Goal: Communication & Community: Ask a question

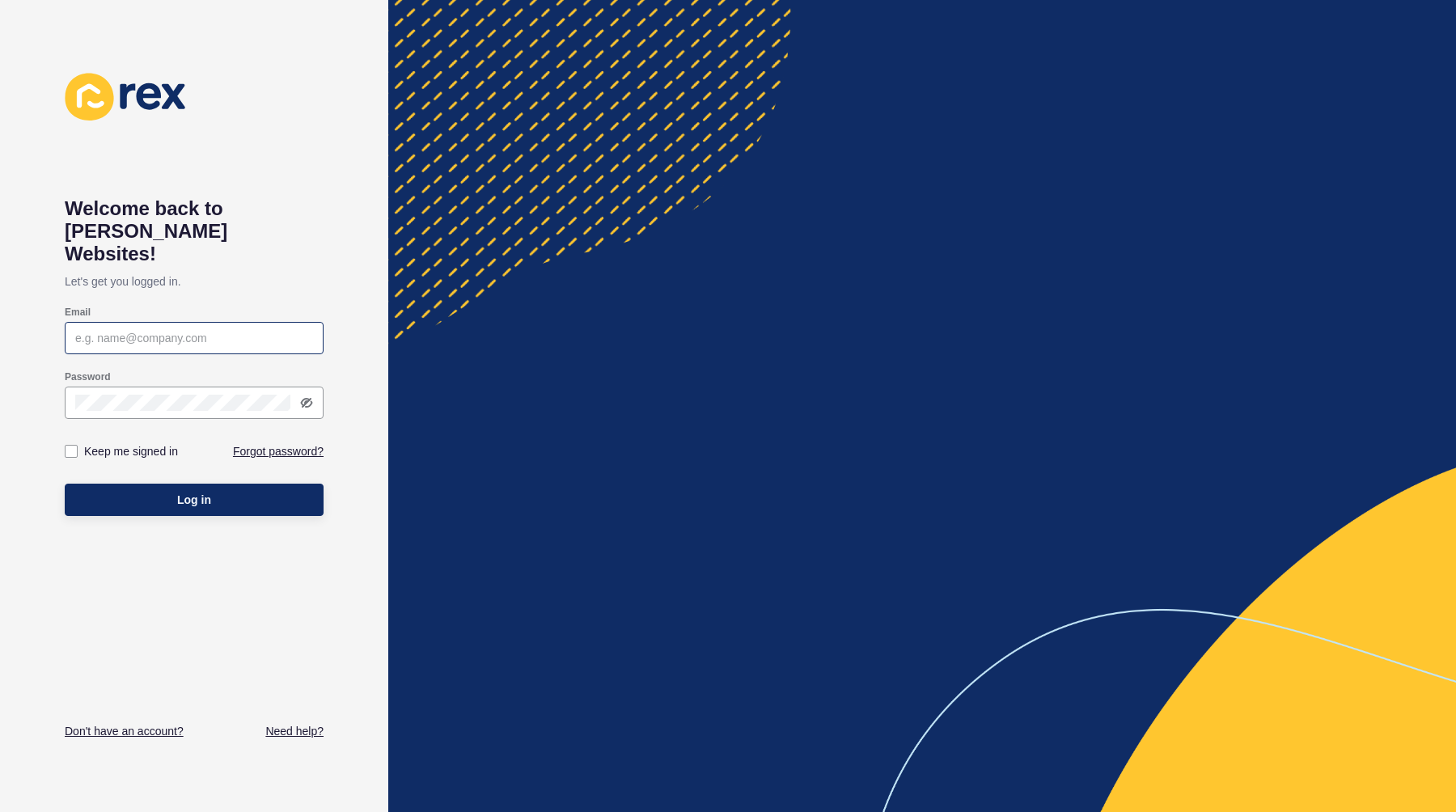
click at [127, 330] on input "Email" at bounding box center [194, 338] width 237 height 17
click at [43, 346] on div "Welcome back to [PERSON_NAME] Websites! Let's get you logged in. Email Password…" at bounding box center [194, 406] width 388 height 812
click at [122, 322] on div at bounding box center [194, 337] width 259 height 32
type input "[PERSON_NAME][EMAIL_ADDRESS][DOMAIN_NAME]"
click at [79, 442] on div "Keep me signed in" at bounding box center [129, 451] width 129 height 18
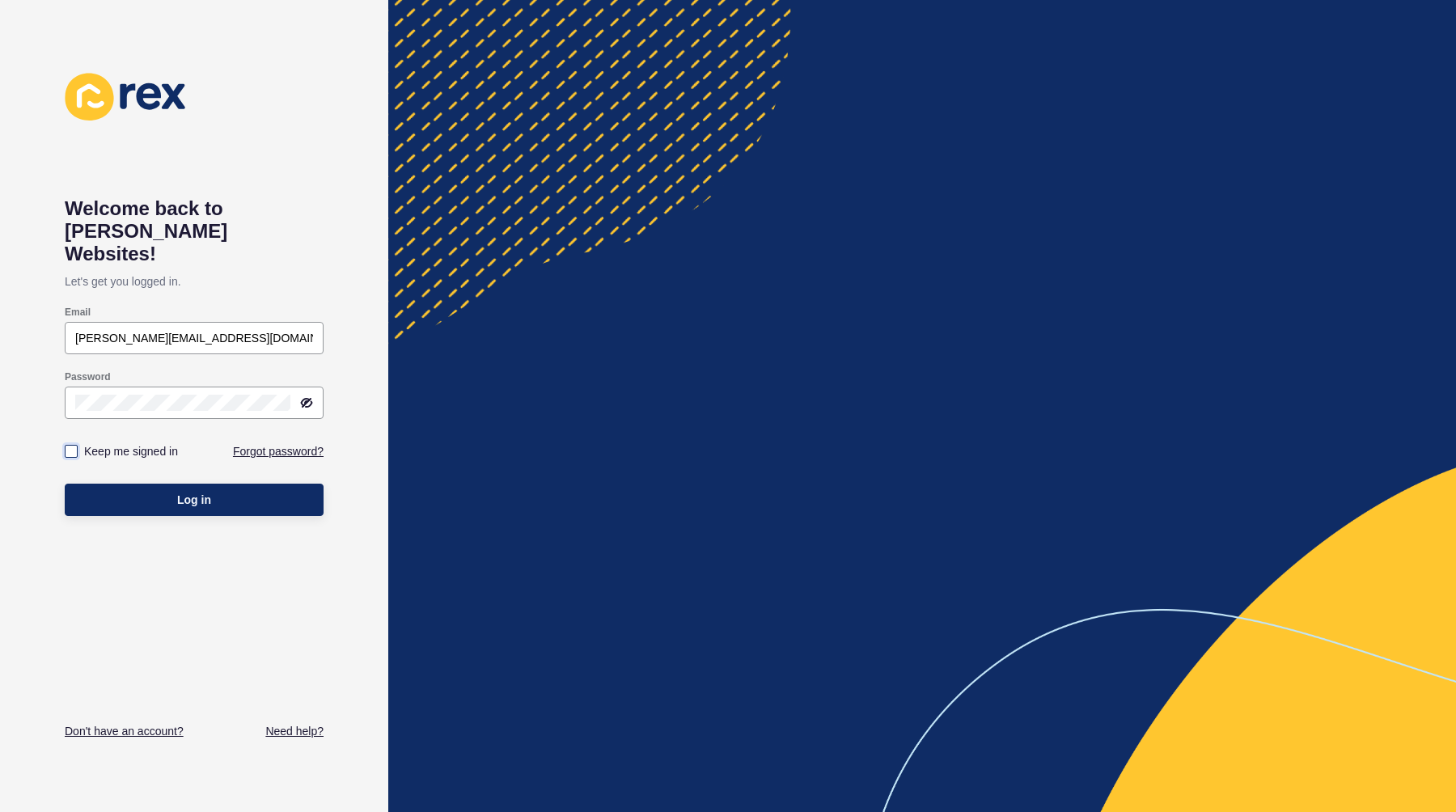
click at [76, 445] on label at bounding box center [71, 451] width 13 height 13
click at [76, 447] on input "Keep me signed in" at bounding box center [73, 451] width 11 height 11
checkbox input "true"
click at [102, 484] on button "Log in" at bounding box center [194, 499] width 259 height 32
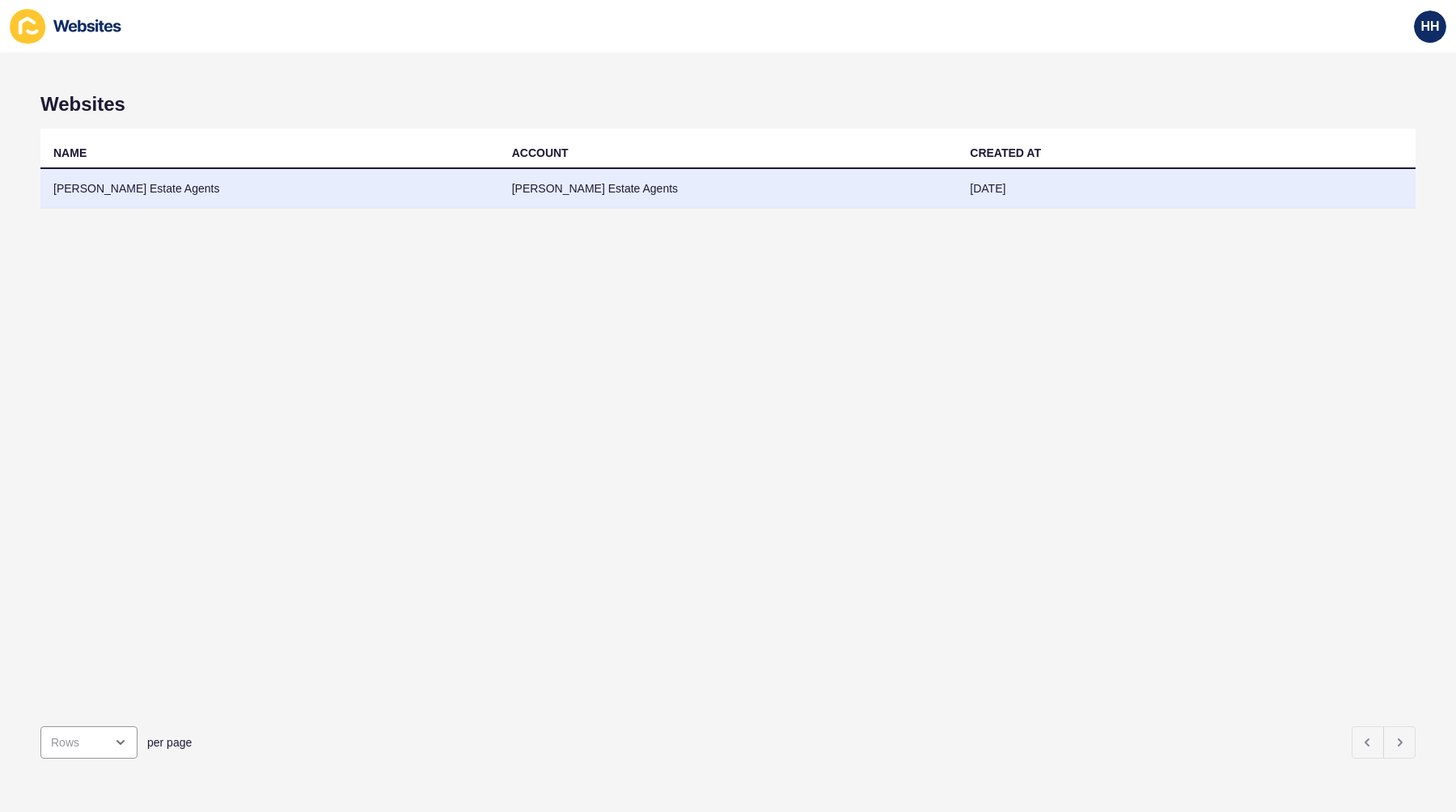
click at [305, 183] on td "[PERSON_NAME] Estate Agents" at bounding box center [270, 189] width 458 height 40
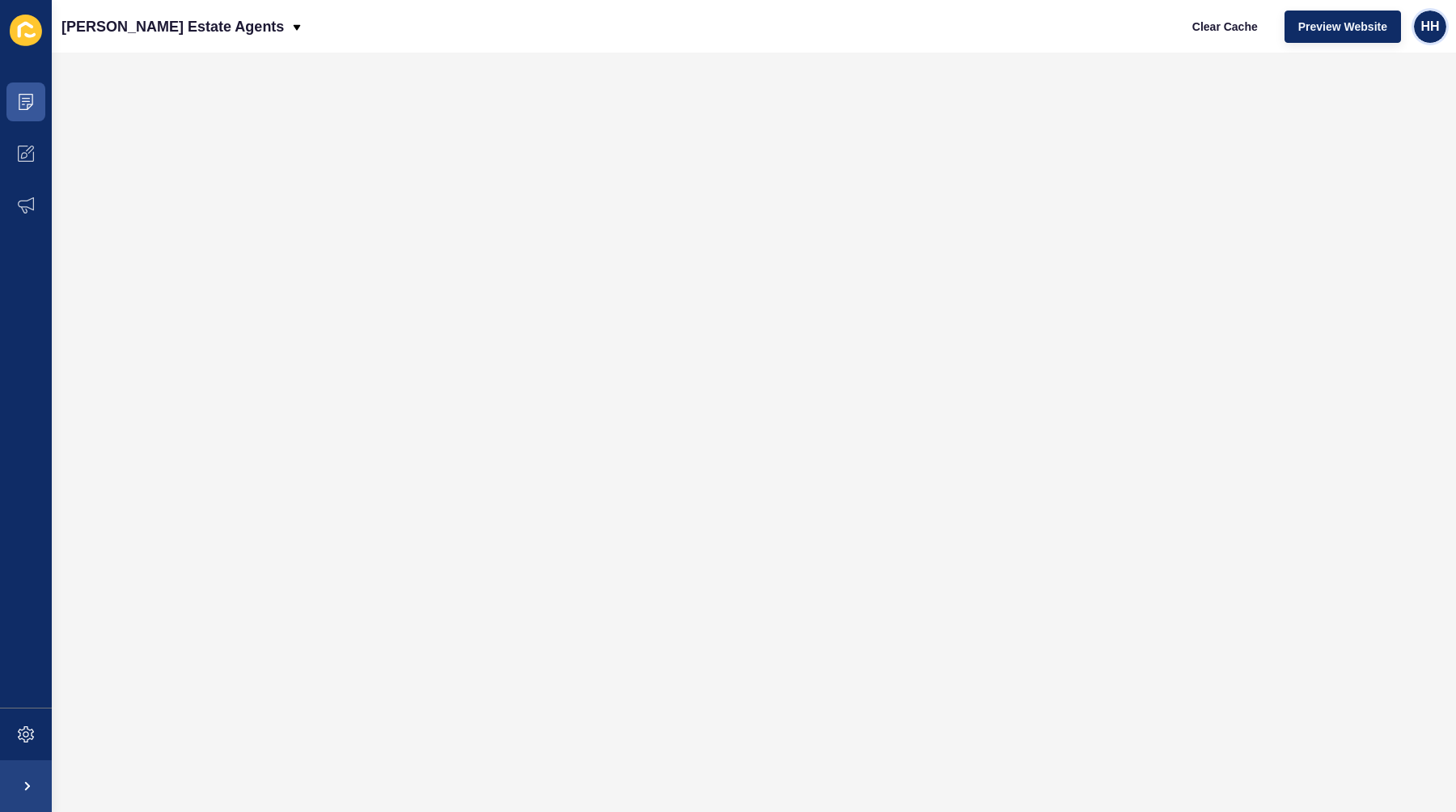
click at [1441, 32] on div "HH" at bounding box center [1430, 26] width 32 height 32
click at [1373, 103] on link "Contact Support" at bounding box center [1392, 99] width 119 height 36
click at [1422, 29] on span "HH" at bounding box center [1430, 26] width 18 height 17
click at [1410, 99] on link "Contact Support" at bounding box center [1392, 99] width 119 height 36
